Goal: Task Accomplishment & Management: Use online tool/utility

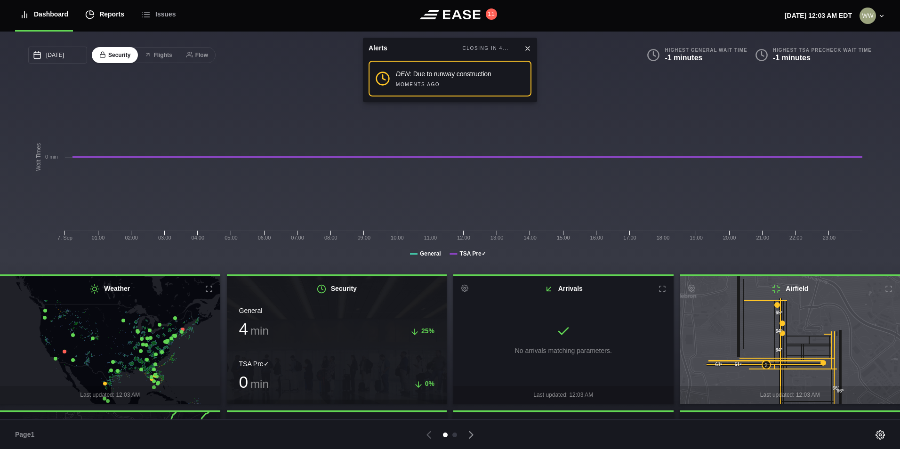
click at [95, 18] on div "Reports" at bounding box center [104, 15] width 39 height 32
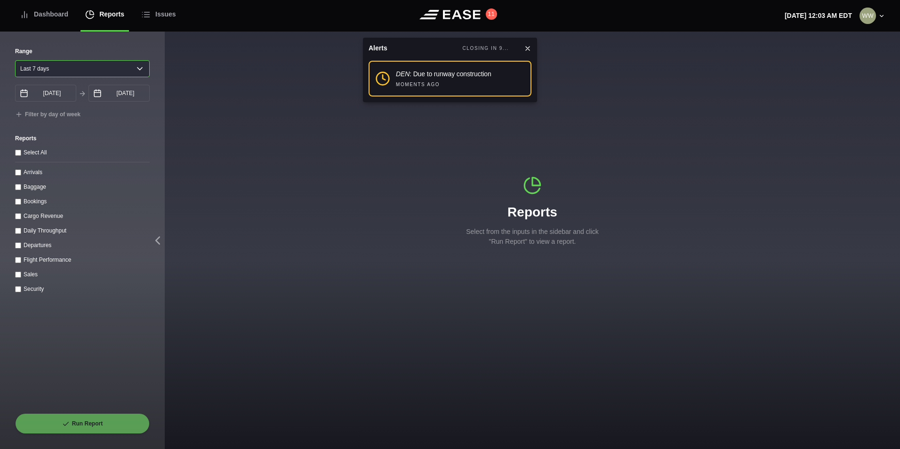
click at [77, 67] on select "Yesterday Last 7 days Last 14 days Last 30 days Last 6 weeks" at bounding box center [82, 68] width 135 height 17
select select "1"
click at [15, 60] on select "Yesterday Last 7 days Last 14 days Last 30 days Last 6 weeks" at bounding box center [82, 68] width 135 height 17
type input "09/07/2025"
click at [19, 176] on input "Arrivals" at bounding box center [18, 172] width 6 height 6
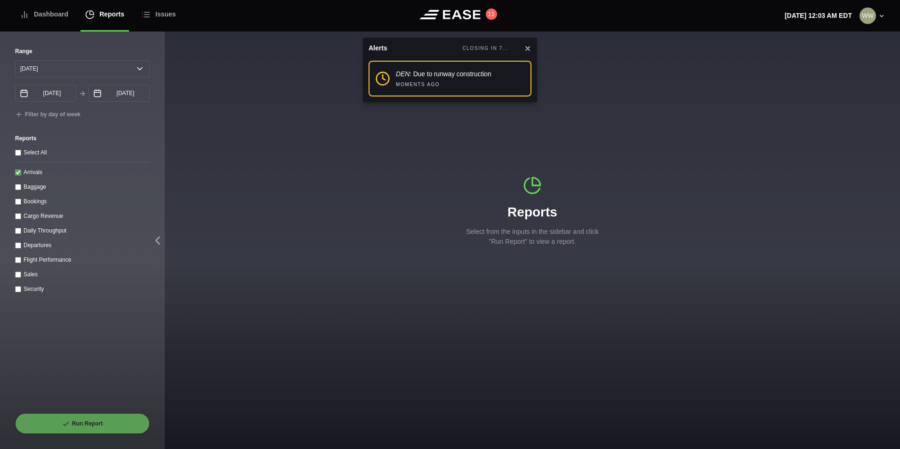
checkbox input "true"
click at [84, 421] on button "Run Report" at bounding box center [82, 423] width 135 height 21
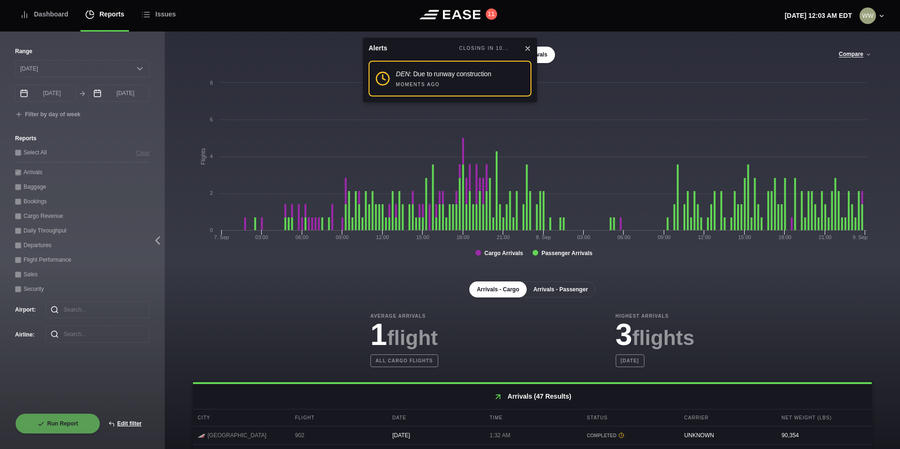
click at [553, 289] on button "Arrivals - Passenger" at bounding box center [561, 289] width 70 height 16
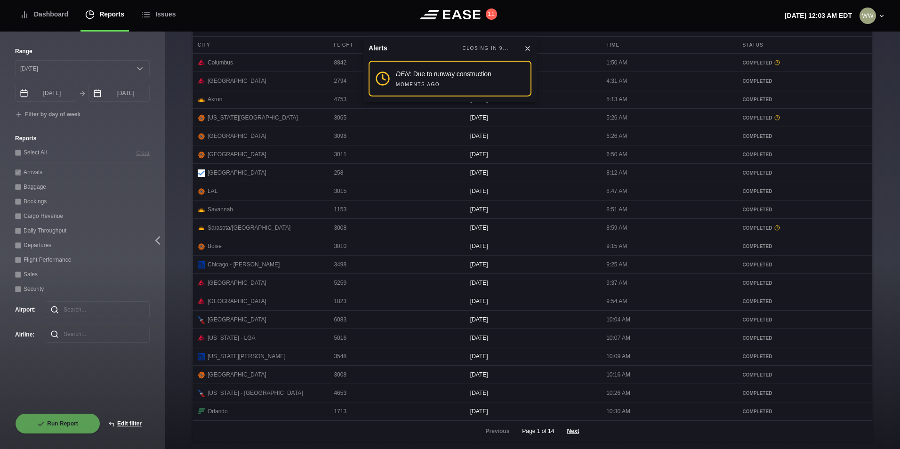
scroll to position [377, 0]
click at [576, 437] on button "Next" at bounding box center [573, 431] width 28 height 21
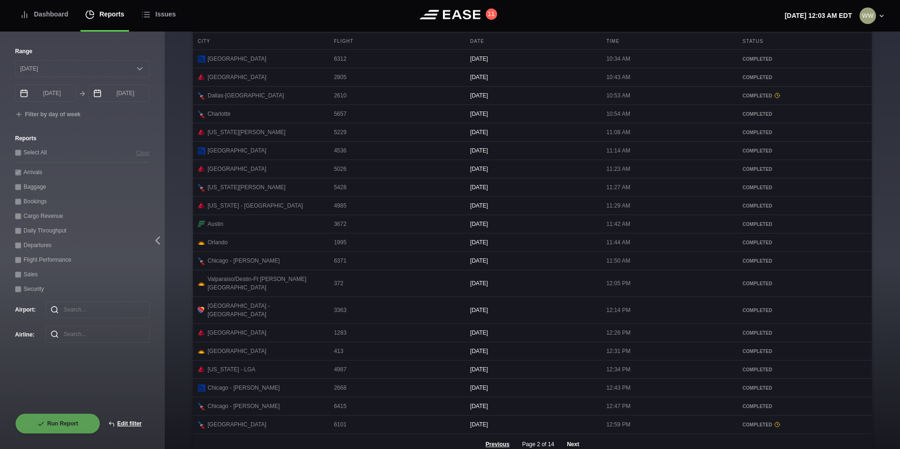
click at [574, 438] on button "Next" at bounding box center [573, 444] width 28 height 21
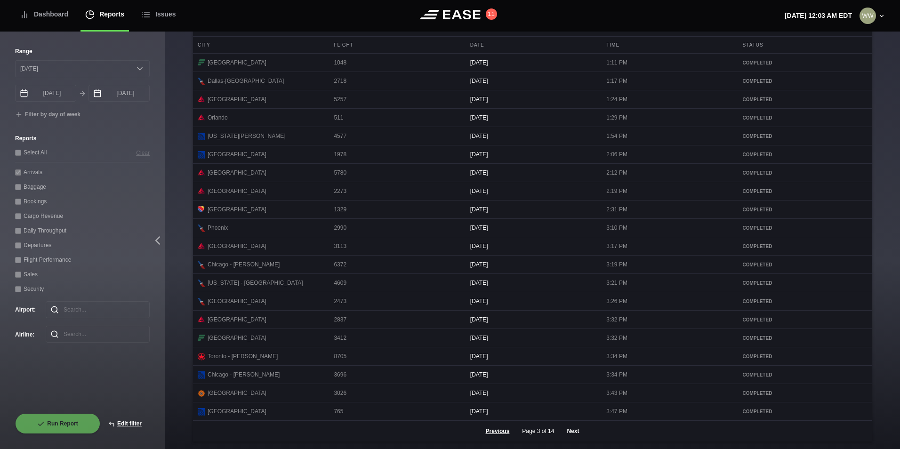
click at [572, 441] on button "Next" at bounding box center [573, 431] width 28 height 21
click at [573, 440] on button "Next" at bounding box center [573, 431] width 28 height 21
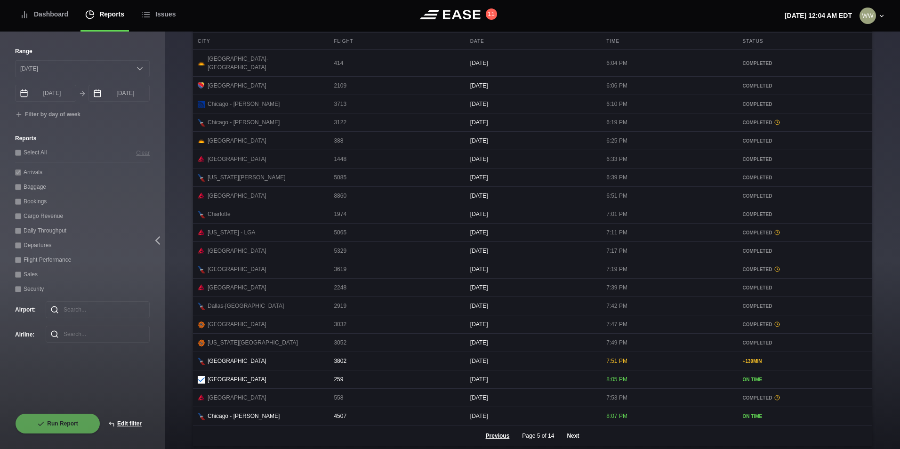
click at [572, 441] on button "Next" at bounding box center [573, 435] width 28 height 21
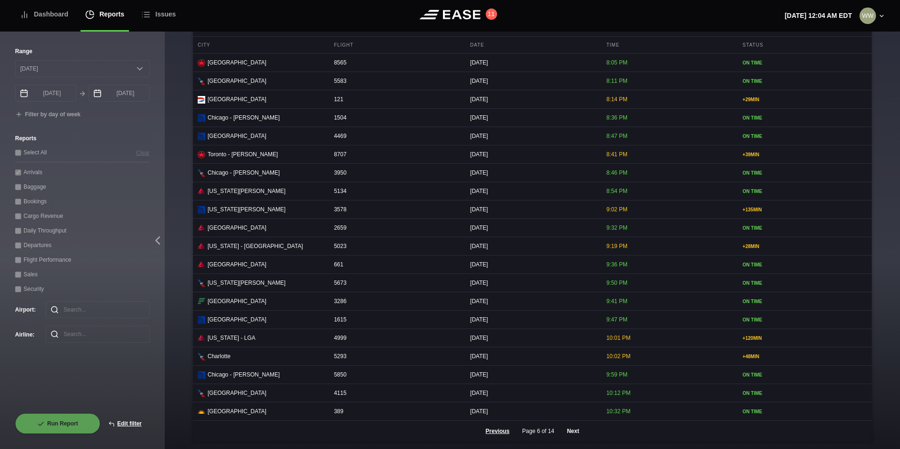
click at [577, 438] on button "Next" at bounding box center [573, 431] width 28 height 21
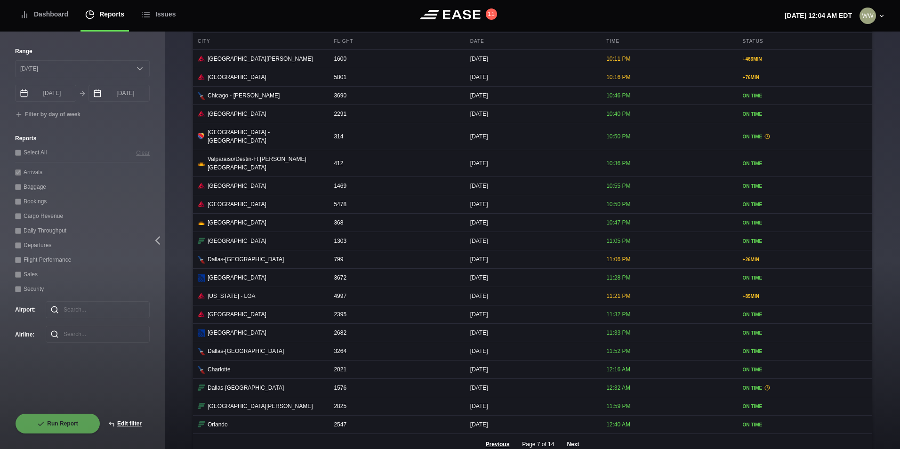
click at [575, 437] on button "Next" at bounding box center [573, 444] width 28 height 21
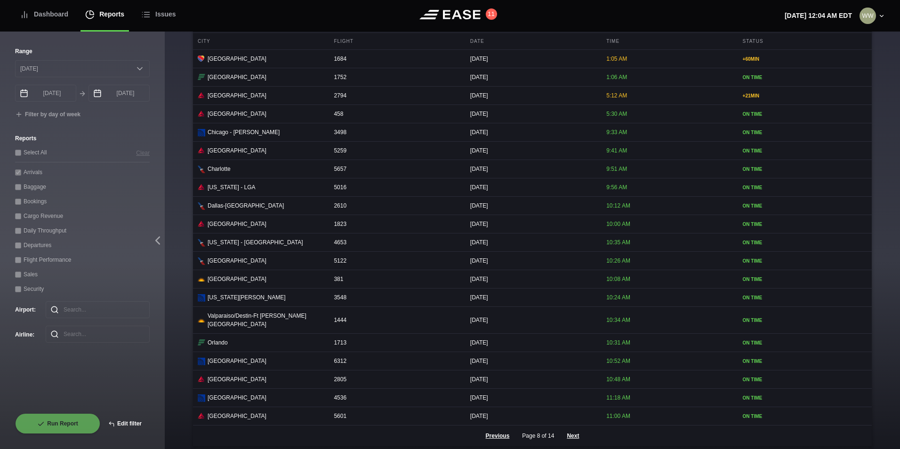
click at [117, 425] on button "Edit filter" at bounding box center [124, 423] width 49 height 21
select select "0"
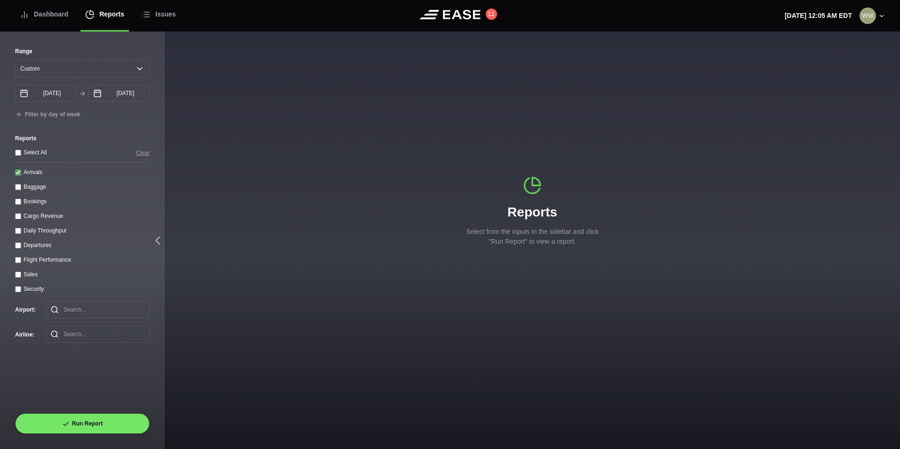
drag, startPoint x: 18, startPoint y: 174, endPoint x: 21, endPoint y: 164, distance: 10.0
click at [17, 174] on input "Arrivals" at bounding box center [18, 172] width 6 height 6
checkbox input "false"
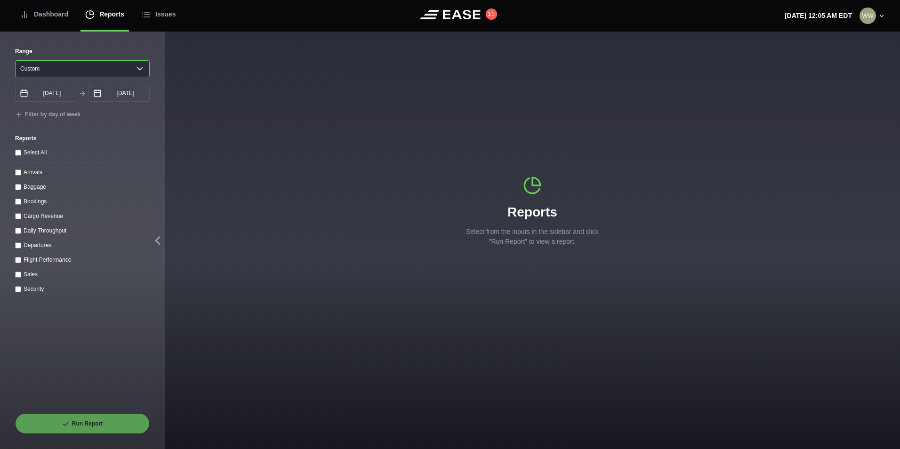
click at [44, 72] on select "Yesterday Last 7 days Last 14 days Last 30 days Last 6 weeks Custom" at bounding box center [82, 68] width 135 height 17
select select "1"
click at [15, 60] on select "Yesterday Last 7 days Last 14 days Last 30 days Last 6 weeks Custom" at bounding box center [82, 68] width 135 height 17
click at [18, 246] on input "Departures" at bounding box center [18, 245] width 6 height 6
checkbox input "true"
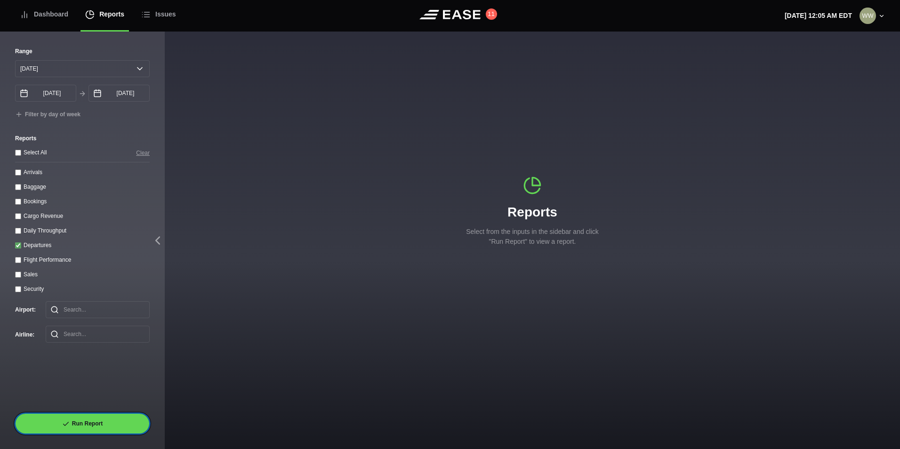
click at [55, 424] on button "Run Report" at bounding box center [82, 423] width 135 height 21
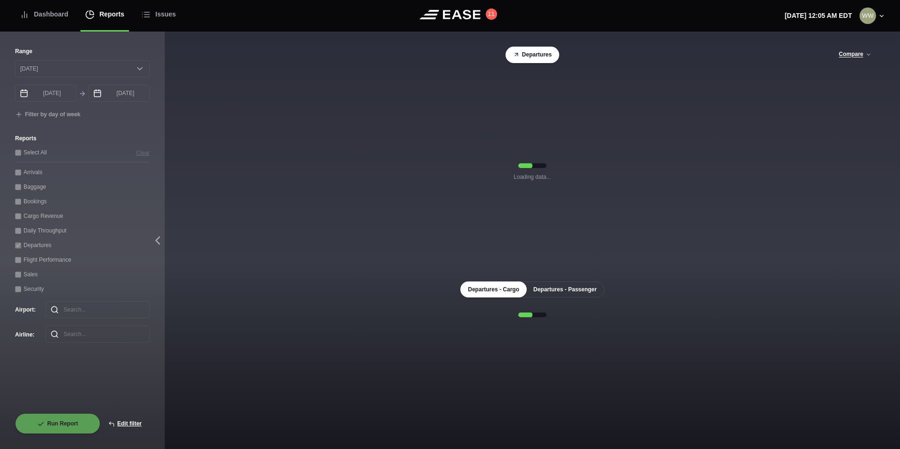
click at [567, 292] on button "Departures - Passenger" at bounding box center [565, 289] width 79 height 16
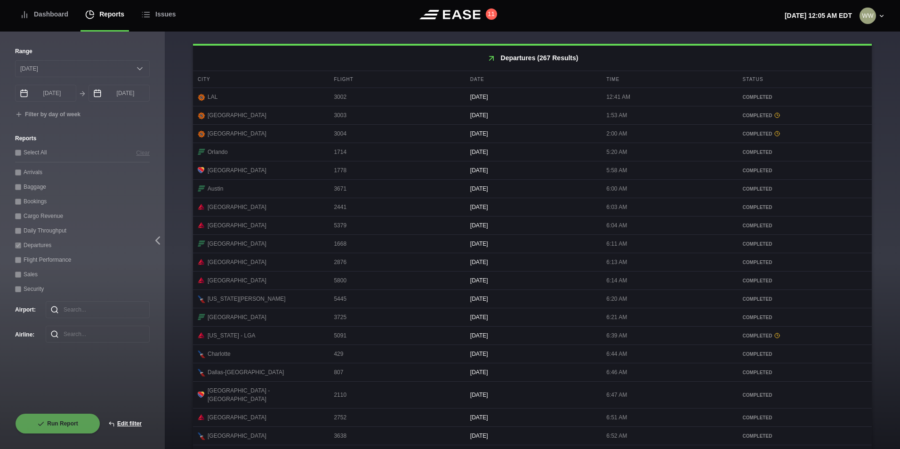
scroll to position [377, 0]
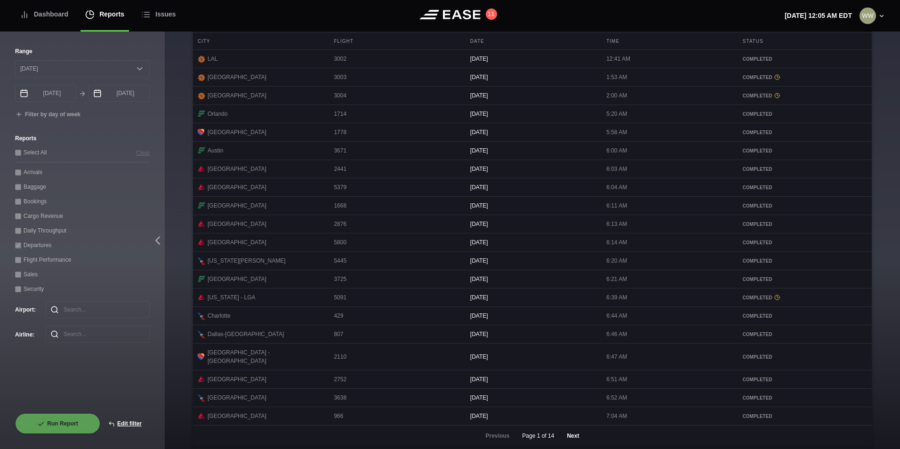
click at [568, 440] on button "Next" at bounding box center [573, 435] width 28 height 21
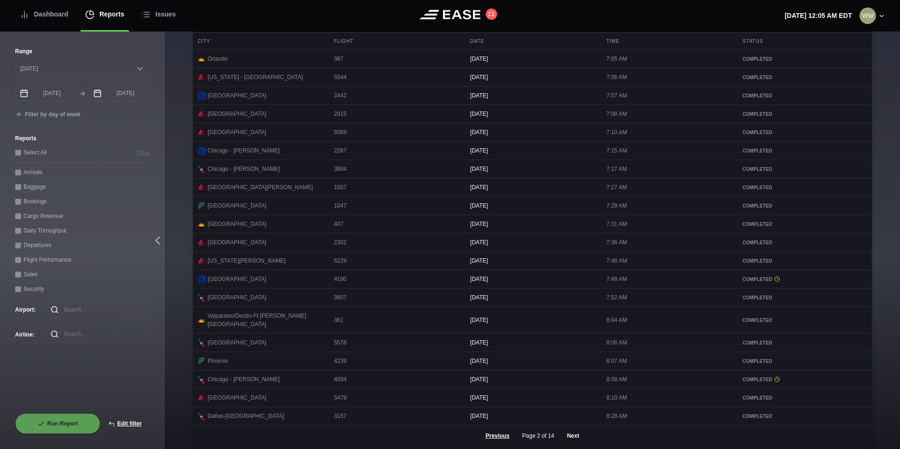
click at [569, 440] on button "Next" at bounding box center [573, 435] width 28 height 21
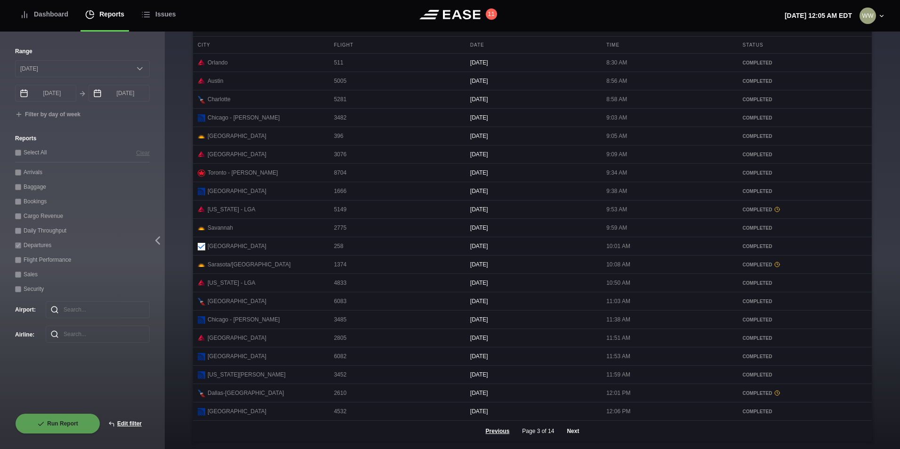
click at [572, 441] on button "Next" at bounding box center [573, 431] width 28 height 21
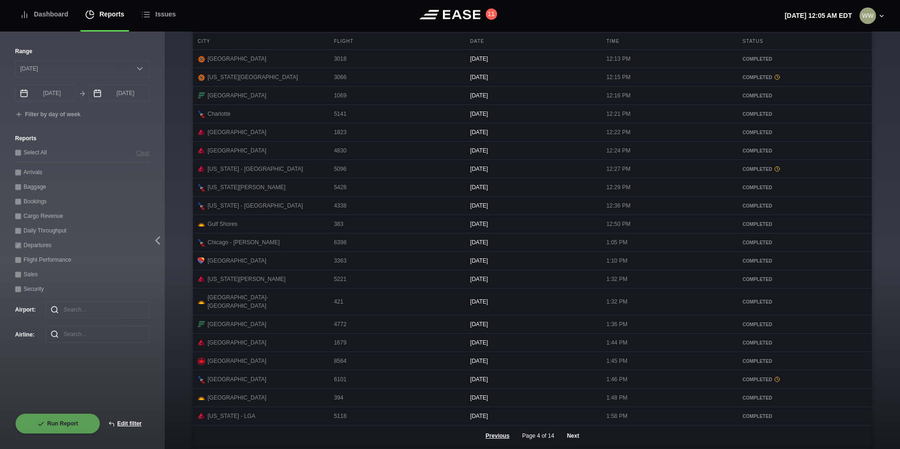
click at [568, 440] on button "Next" at bounding box center [573, 435] width 28 height 21
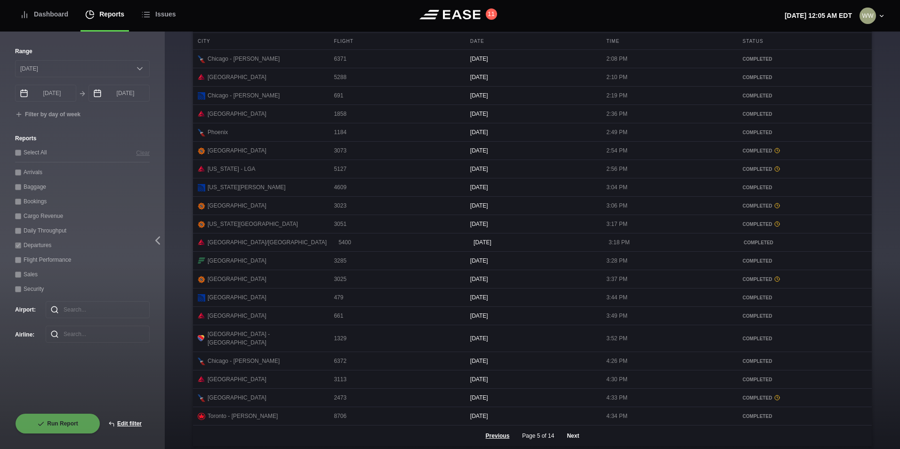
click at [568, 444] on button "Next" at bounding box center [573, 435] width 28 height 21
click at [575, 439] on button "Next" at bounding box center [573, 435] width 28 height 21
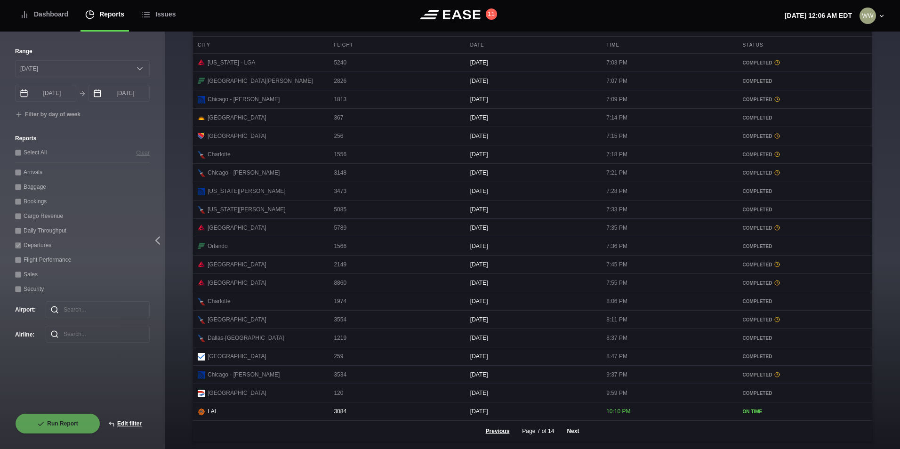
click at [574, 440] on button "Next" at bounding box center [573, 431] width 28 height 21
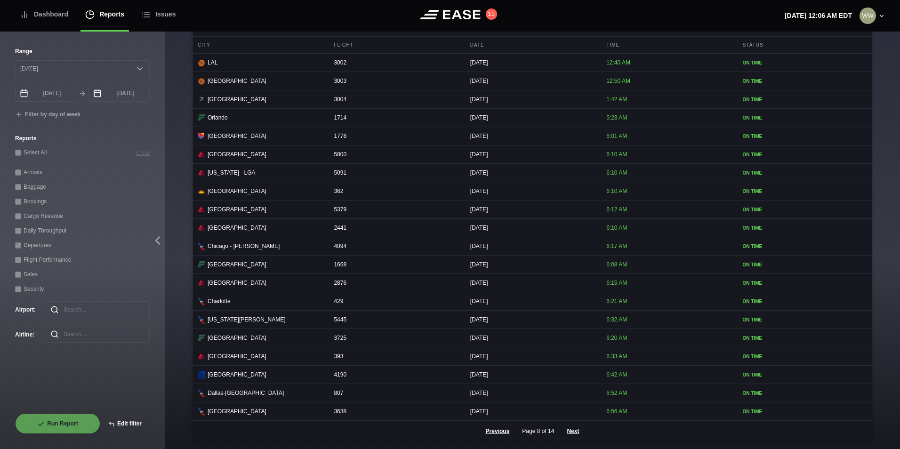
click at [134, 417] on button "Edit filter" at bounding box center [124, 423] width 49 height 21
select select "0"
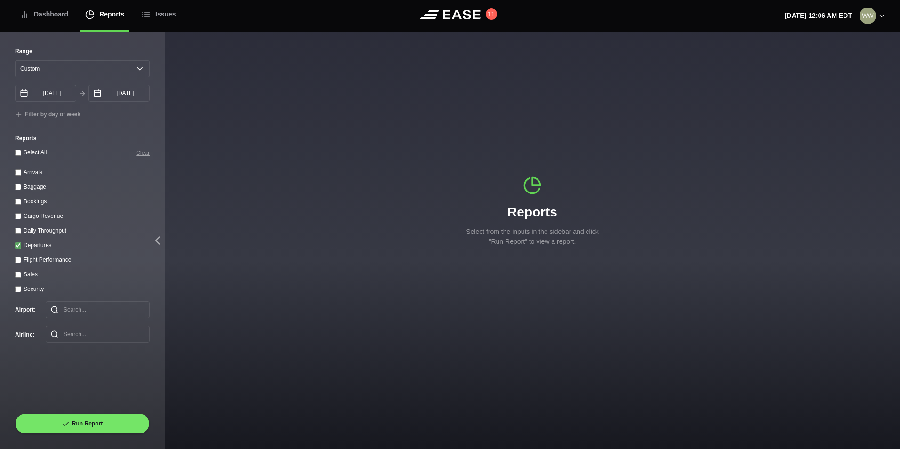
click at [21, 249] on input "Departures" at bounding box center [18, 245] width 6 height 6
checkbox input "false"
click at [15, 233] on throughput "Daily Throughput" at bounding box center [18, 231] width 6 height 6
checkbox throughput "true"
click at [53, 69] on select "Yesterday Last 7 days Last 14 days Last 30 days Last 6 weeks Custom" at bounding box center [82, 68] width 135 height 17
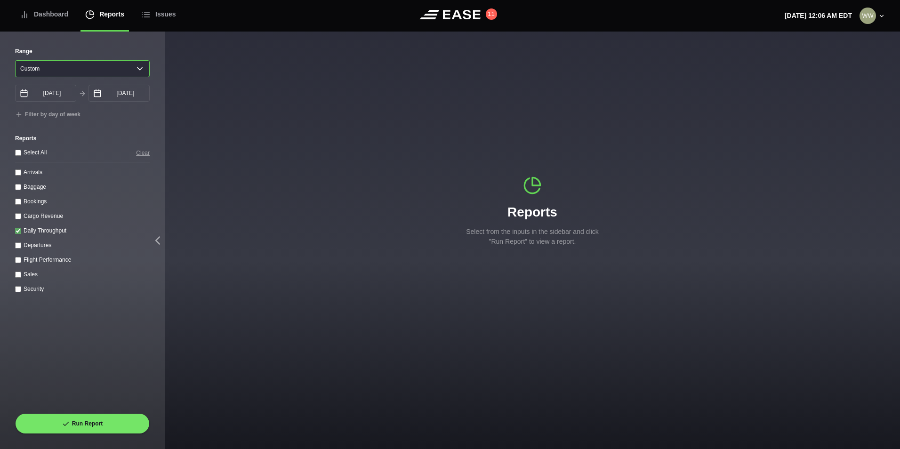
select select "30"
click at [15, 60] on select "Yesterday Last 7 days Last 14 days Last 30 days Last 6 weeks Custom" at bounding box center [82, 68] width 135 height 17
type input "08/09/2025"
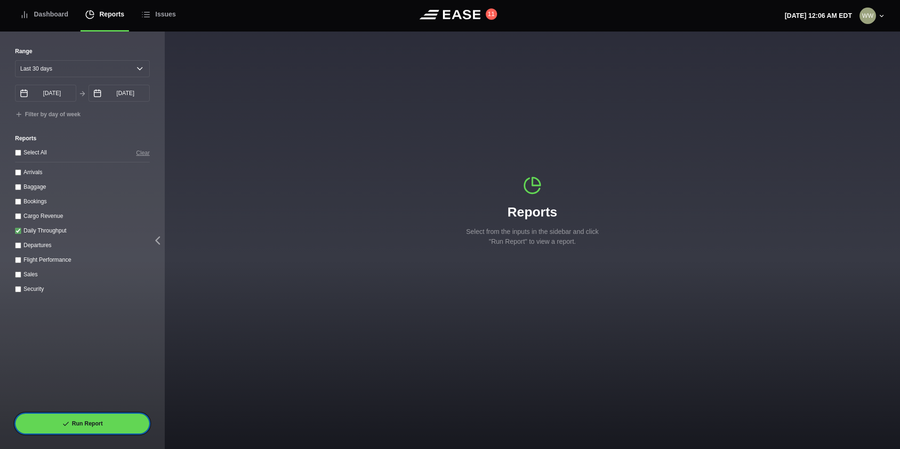
click at [68, 415] on button "Run Report" at bounding box center [82, 423] width 135 height 21
select select "30"
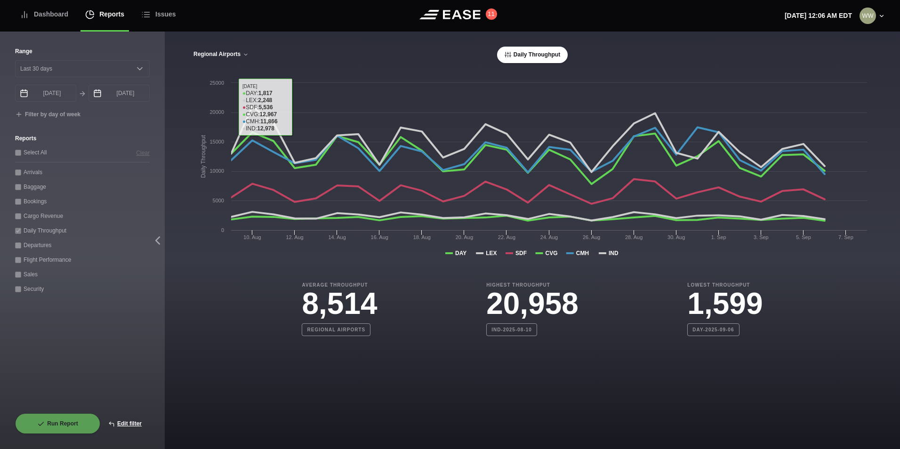
click at [225, 56] on button "Regional Airports" at bounding box center [221, 54] width 56 height 7
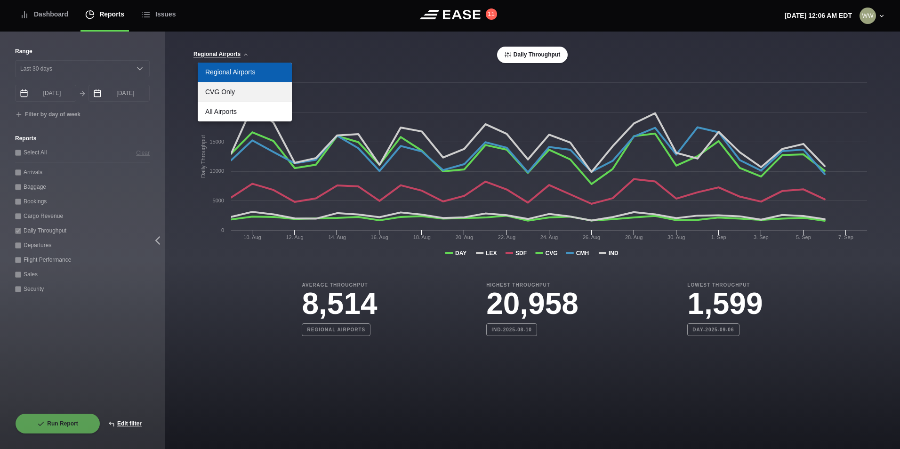
click at [247, 86] on link "CVG Only" at bounding box center [245, 91] width 94 height 19
